Goal: Task Accomplishment & Management: Use online tool/utility

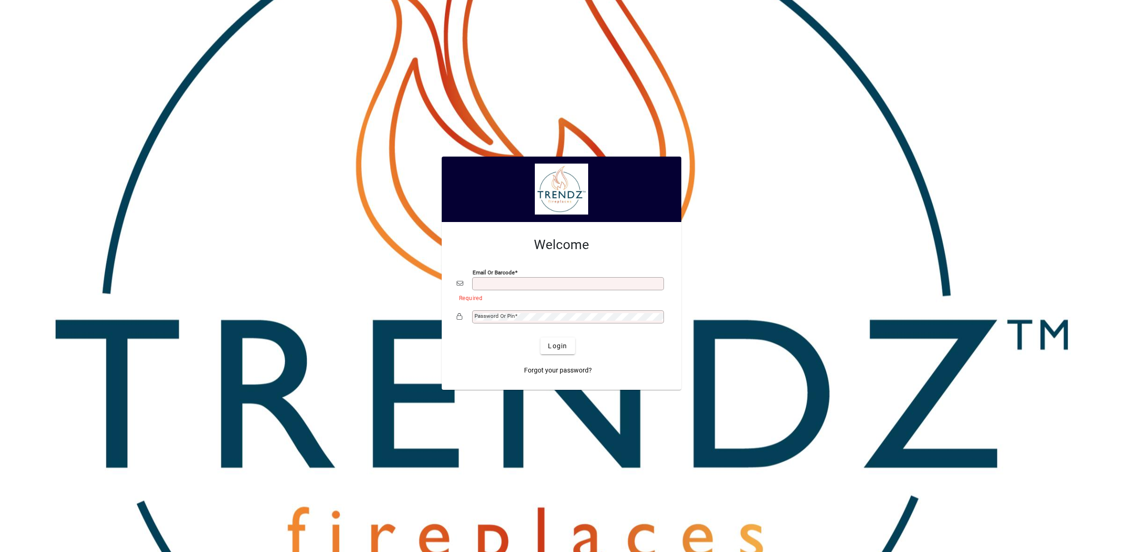
type input "**********"
click at [551, 349] on span "Login" at bounding box center [557, 346] width 19 height 10
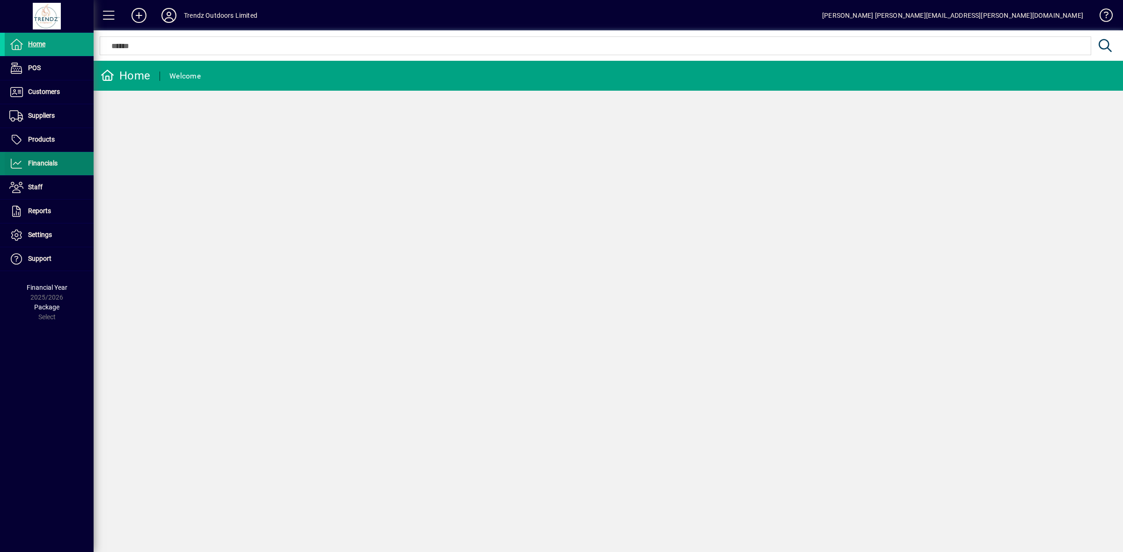
click at [40, 167] on span "Financials" at bounding box center [31, 163] width 53 height 11
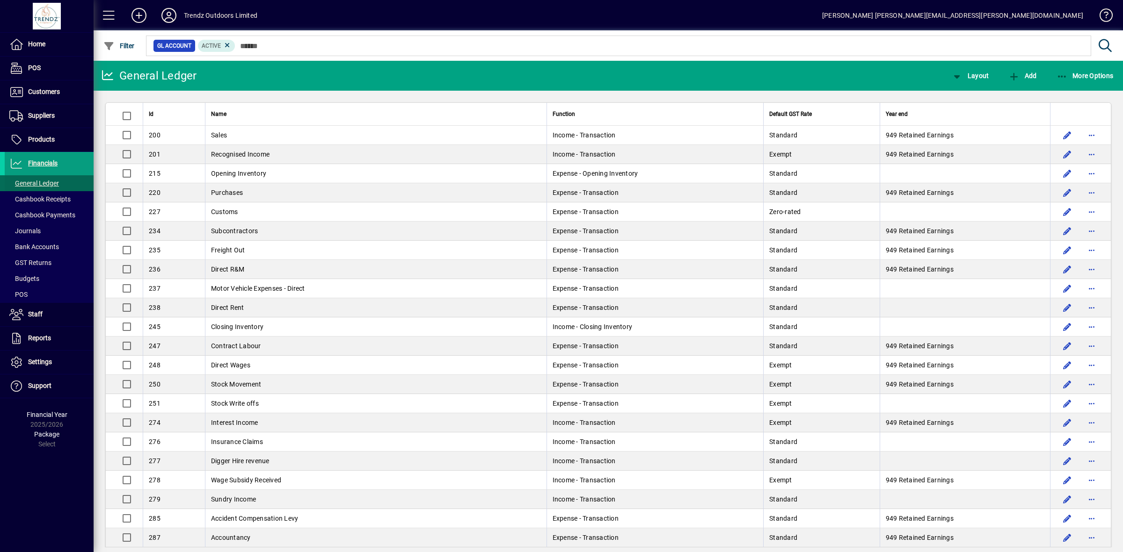
click at [40, 180] on span "General Ledger" at bounding box center [34, 183] width 50 height 7
click at [1098, 78] on span "More Options" at bounding box center [1084, 75] width 57 height 7
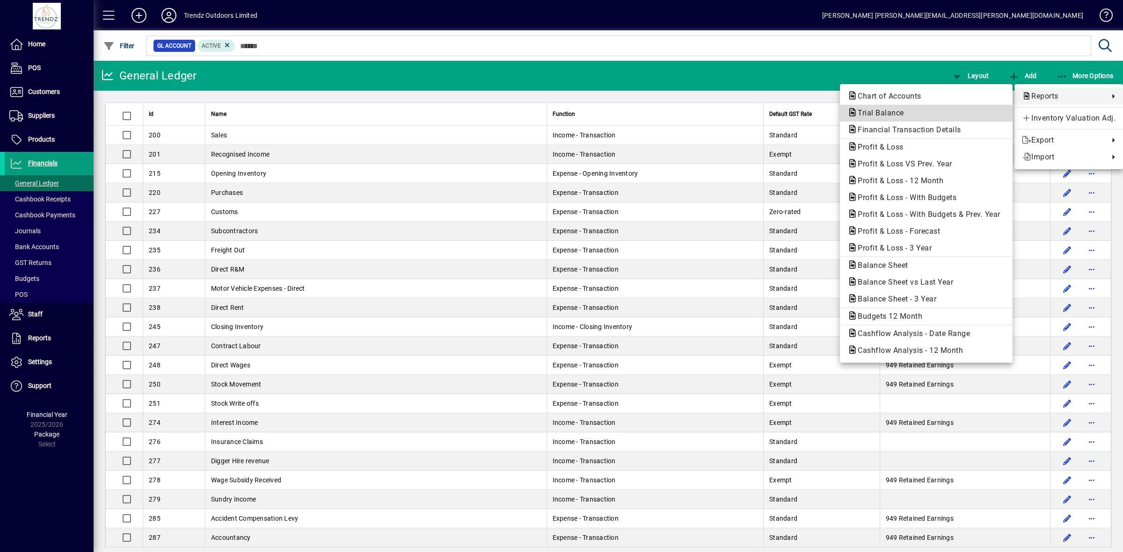
click at [875, 115] on span "Trial Balance" at bounding box center [877, 113] width 61 height 9
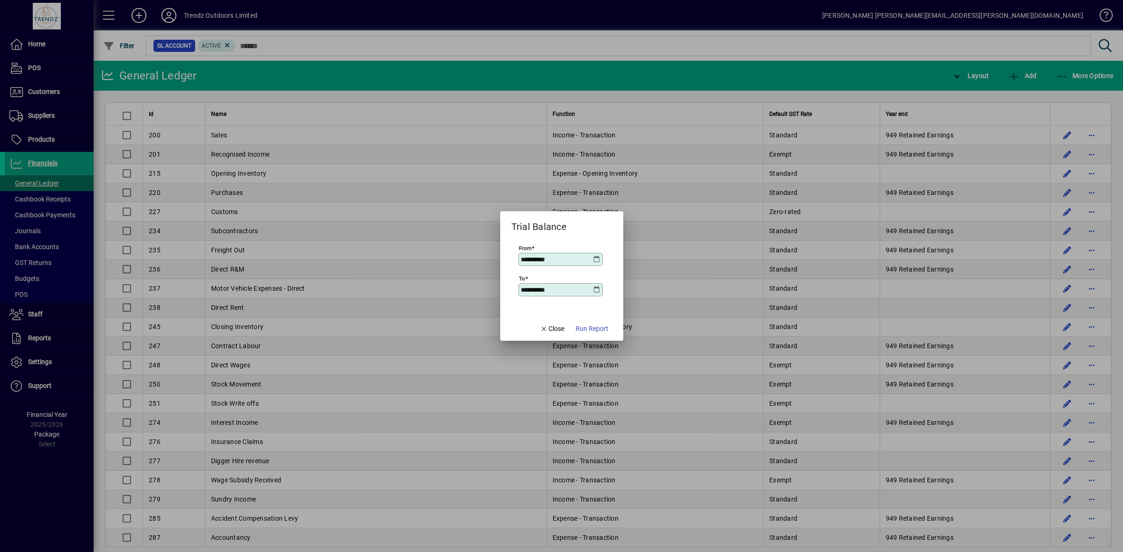
click at [594, 259] on icon at bounding box center [596, 259] width 7 height 7
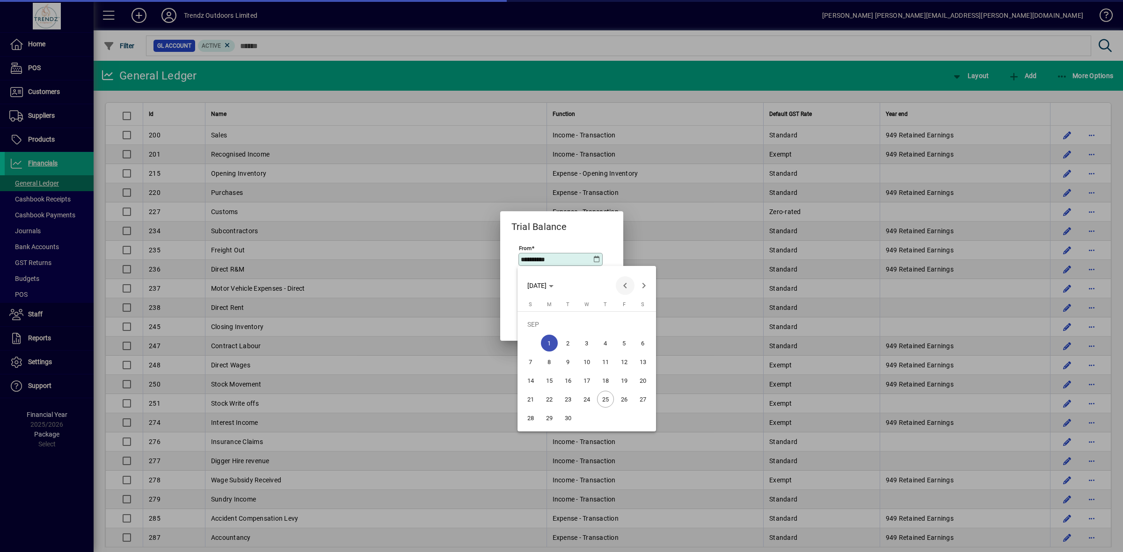
click at [621, 284] on span "Previous month" at bounding box center [625, 285] width 19 height 19
click at [620, 284] on span "Previous month" at bounding box center [625, 285] width 19 height 19
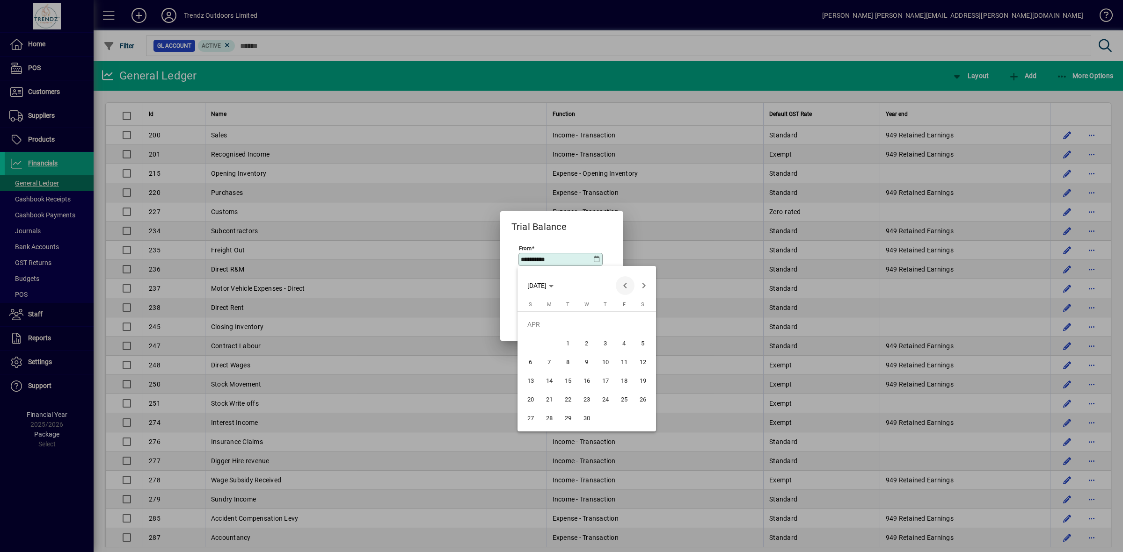
click at [620, 284] on span "Previous month" at bounding box center [625, 285] width 19 height 19
drag, startPoint x: 641, startPoint y: 327, endPoint x: 629, endPoint y: 305, distance: 24.7
click at [644, 326] on span "1" at bounding box center [642, 324] width 17 height 17
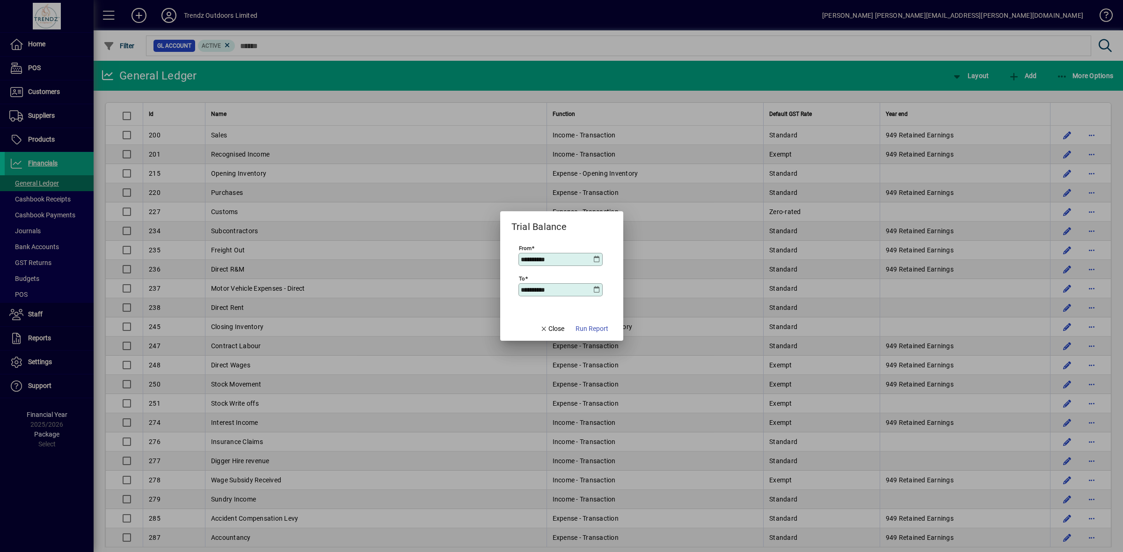
type input "**********"
click at [595, 290] on icon at bounding box center [596, 289] width 7 height 7
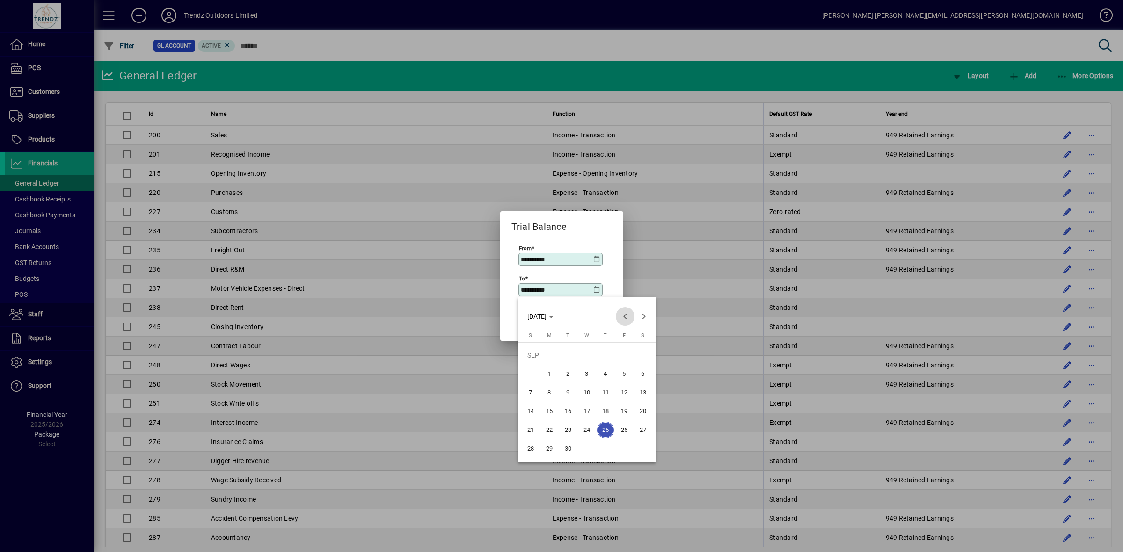
click at [626, 316] on span "Previous month" at bounding box center [625, 316] width 19 height 19
click at [625, 316] on span "Previous month" at bounding box center [625, 316] width 19 height 19
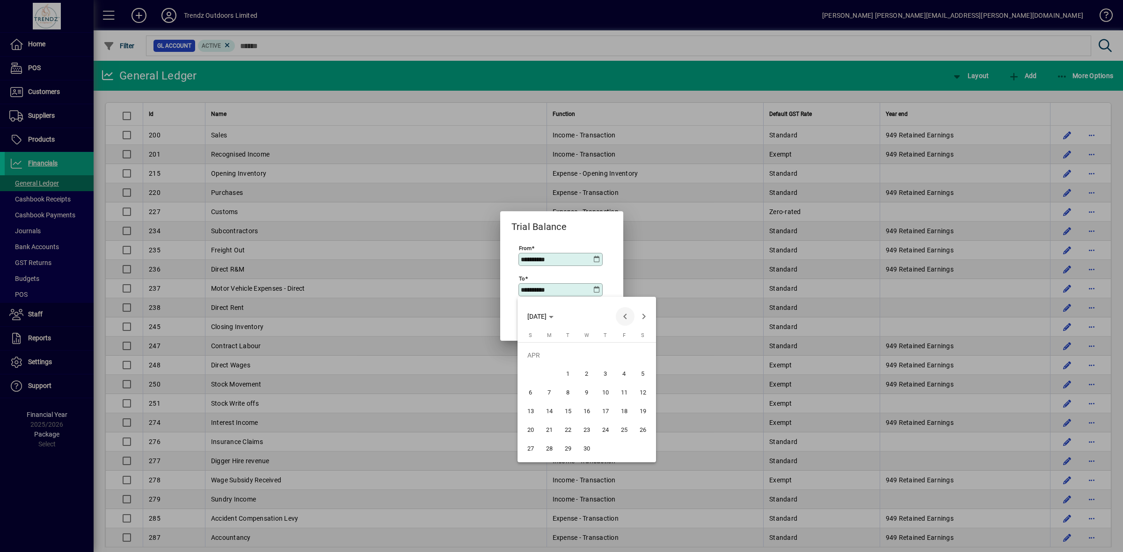
click at [625, 316] on span "Previous month" at bounding box center [625, 316] width 19 height 19
click at [543, 448] on span "31" at bounding box center [549, 449] width 17 height 17
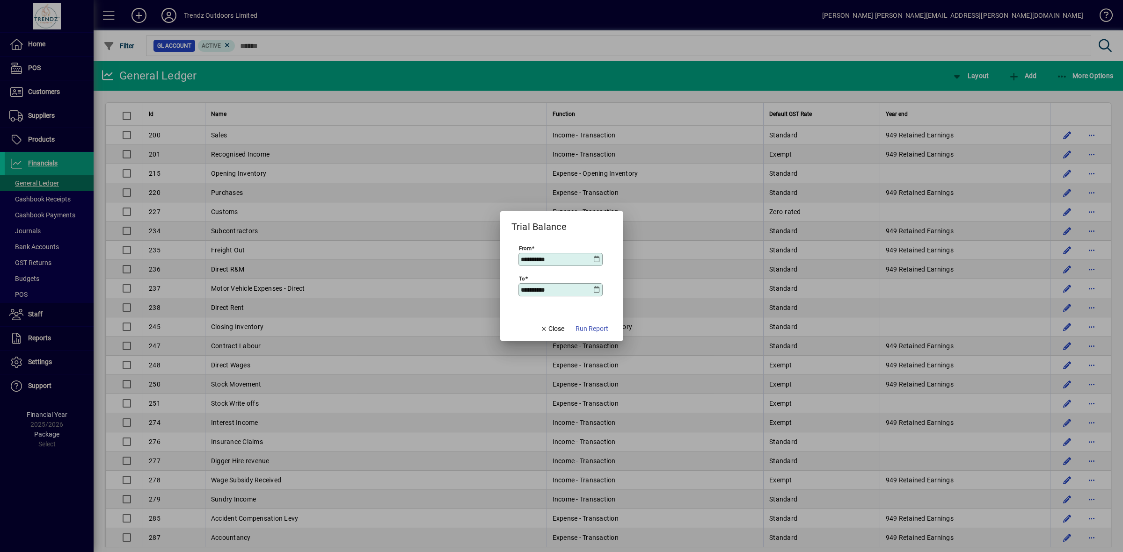
type input "**********"
click at [594, 327] on span "Run Report" at bounding box center [591, 329] width 33 height 10
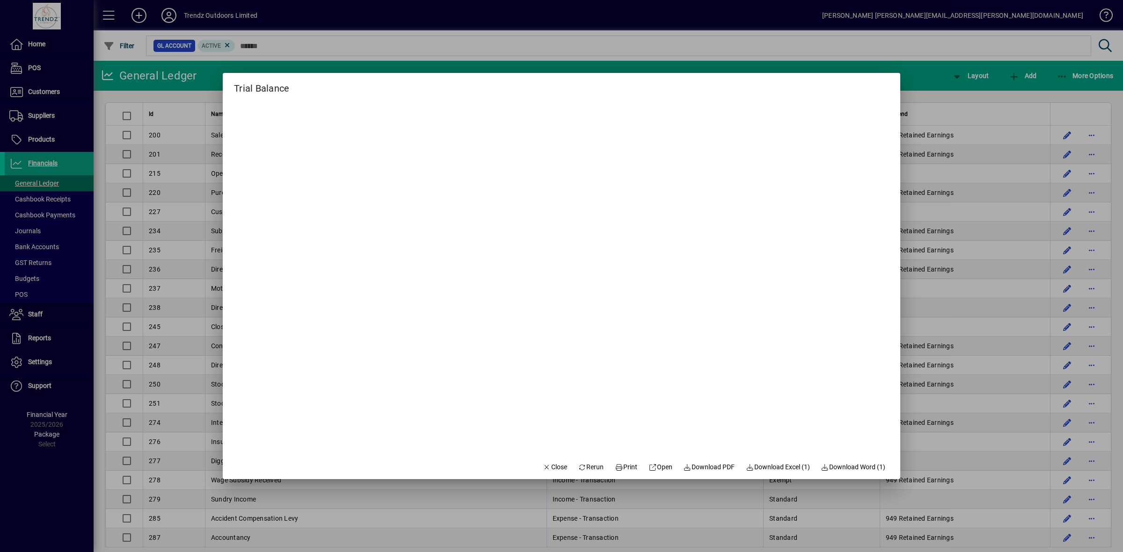
drag, startPoint x: 782, startPoint y: 470, endPoint x: 800, endPoint y: 462, distance: 19.9
click at [782, 469] on span "Download Excel (1)" at bounding box center [778, 468] width 64 height 10
click at [544, 469] on span "Close" at bounding box center [555, 468] width 24 height 10
